Goal: Find specific page/section: Find specific page/section

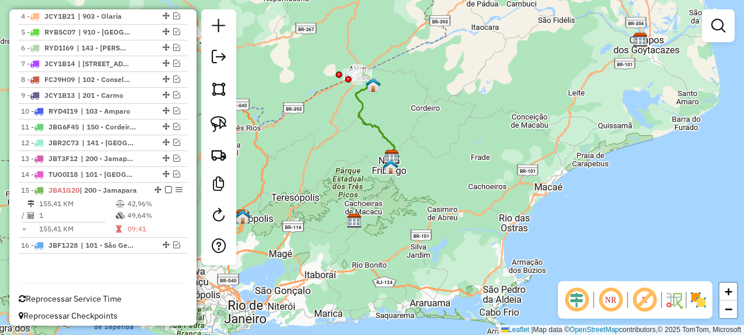
scroll to position [532, 0]
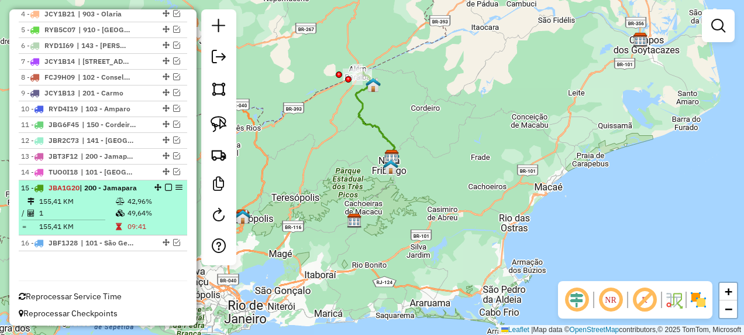
click at [165, 184] on em at bounding box center [168, 187] width 7 height 7
